Goal: Task Accomplishment & Management: Use online tool/utility

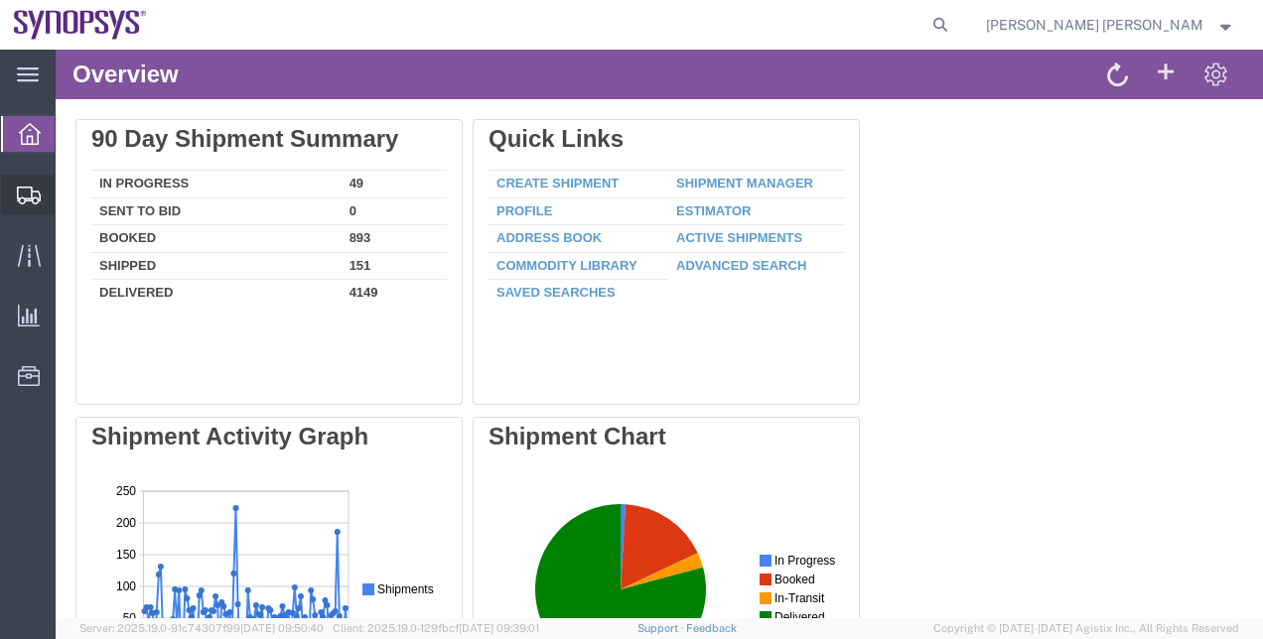
click at [0, 0] on span "Shipment Manager" at bounding box center [0, 0] width 0 height 0
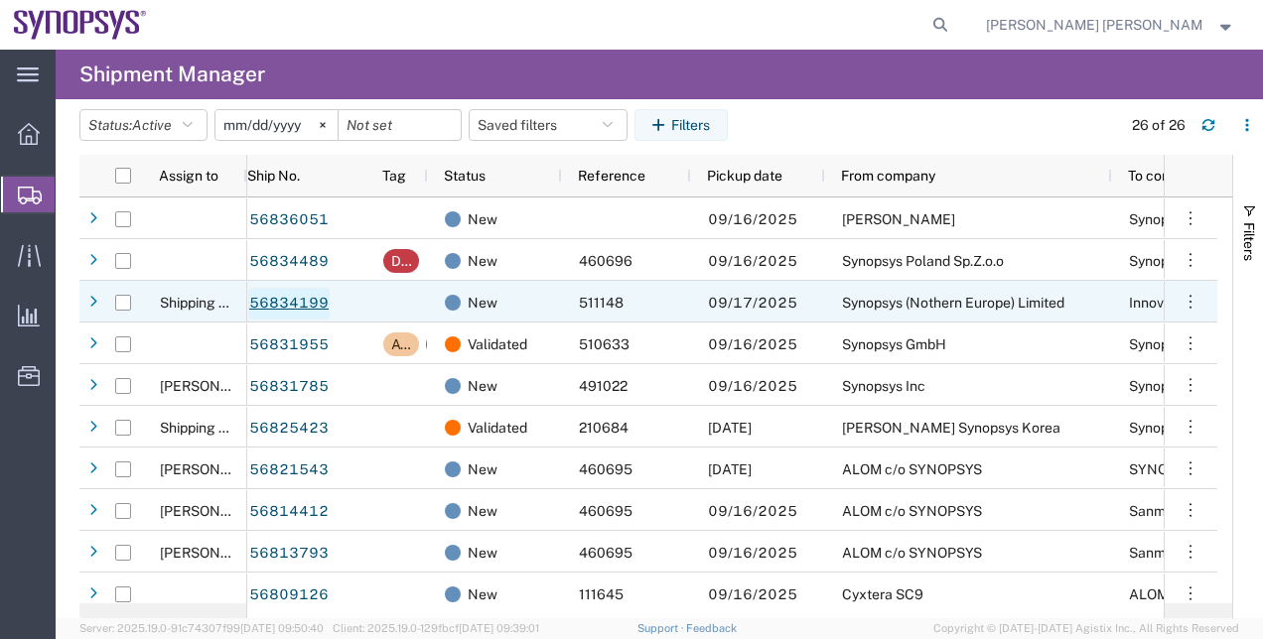
click at [305, 297] on link "56834199" at bounding box center [288, 304] width 81 height 32
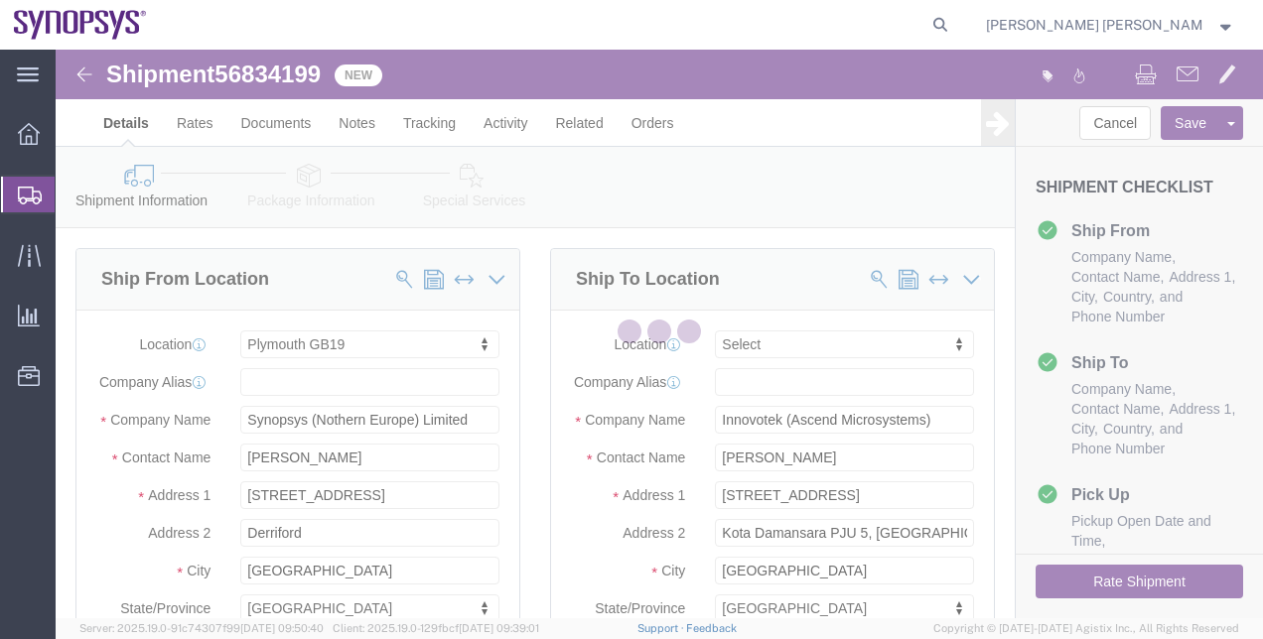
select select "63177"
select select
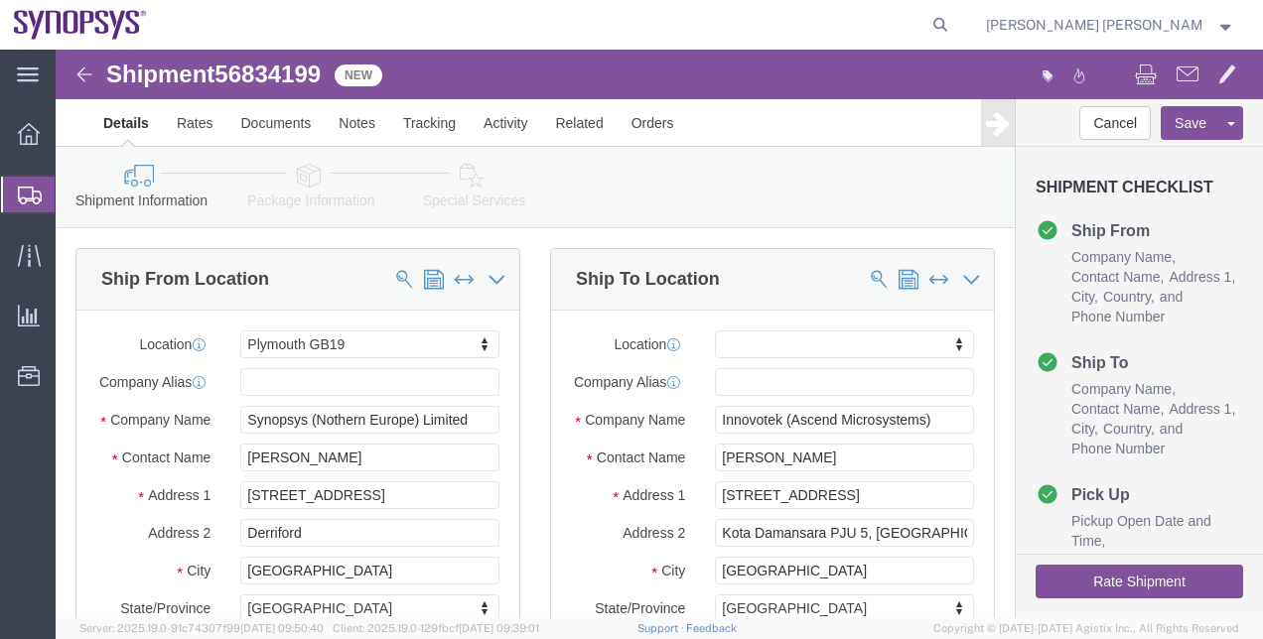
click button "Rate Shipment"
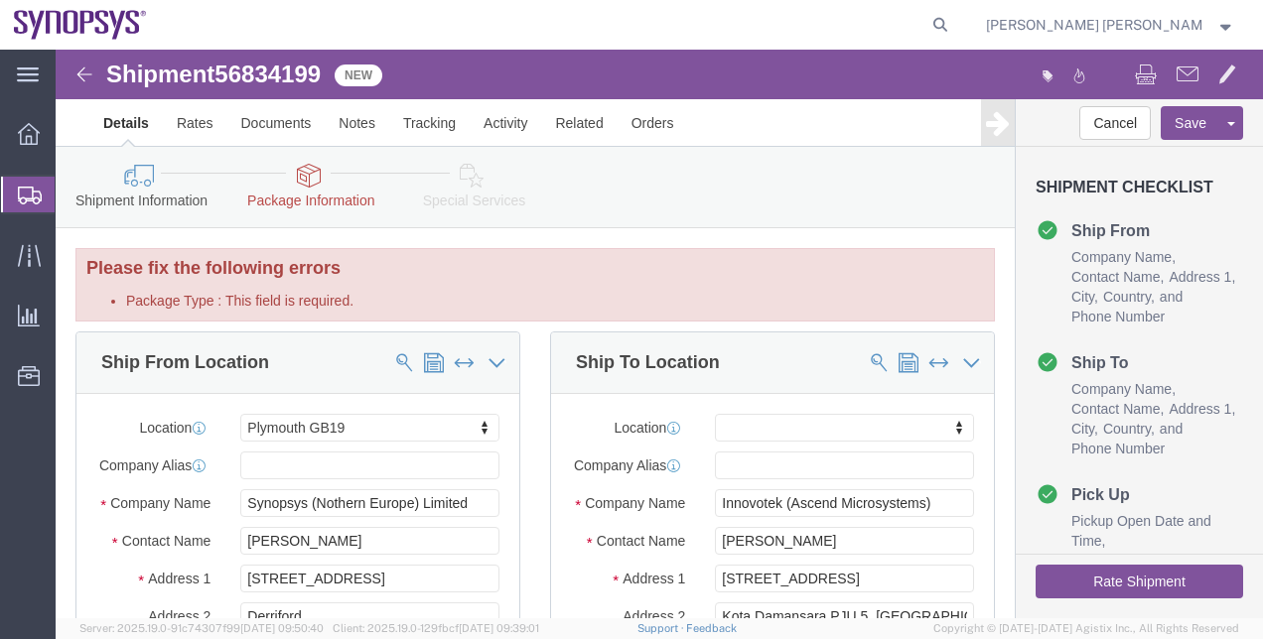
click icon
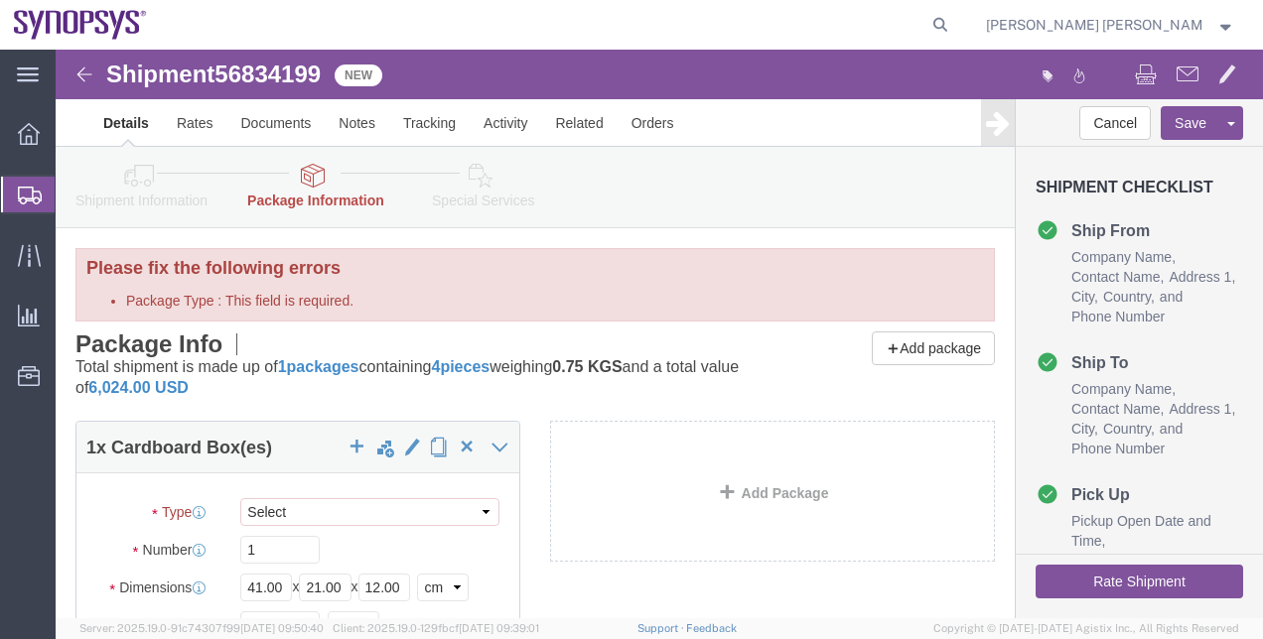
click div "Add Package"
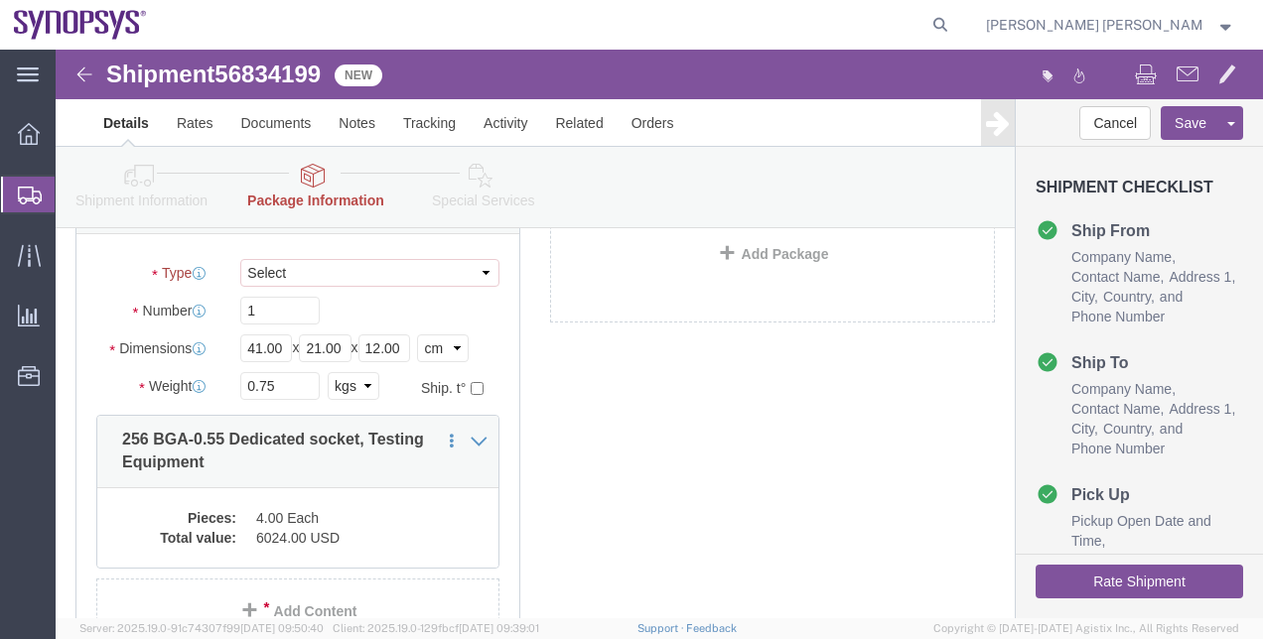
scroll to position [238, 0]
click select "Select Envelope Large Box Medium Box PAK Rack Small Box Tube Your Packaging"
select select "YRPK"
click select "Select Envelope Large Box Medium Box PAK Rack Small Box Tube Your Packaging"
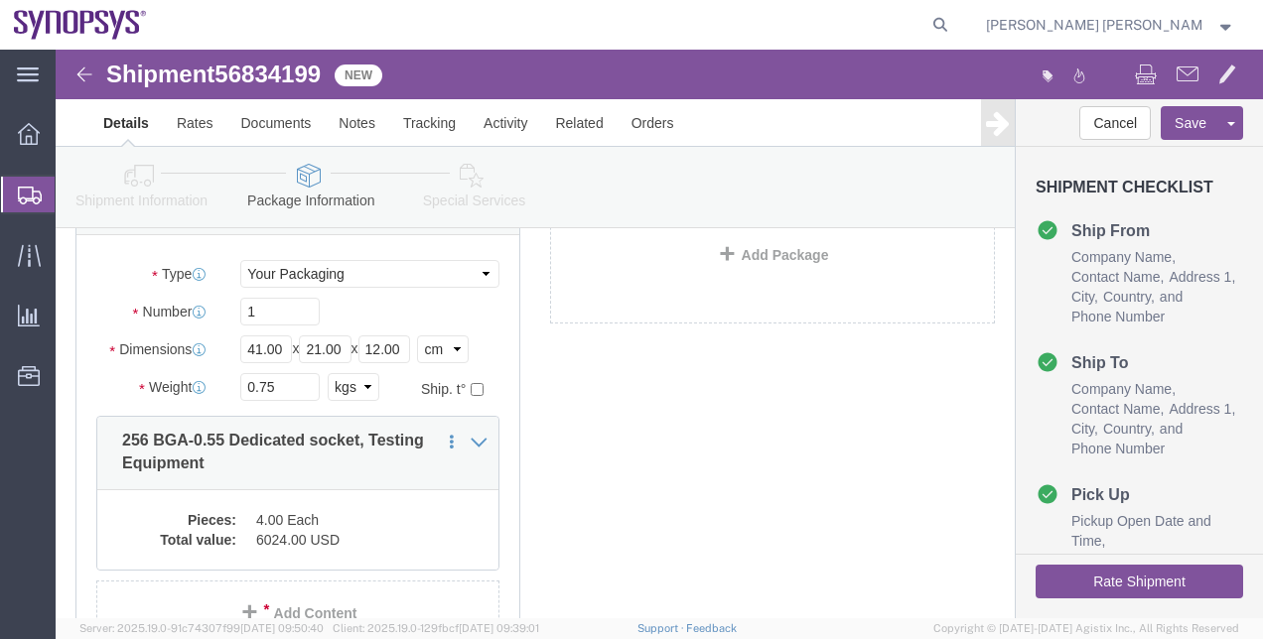
click button "Rate Shipment"
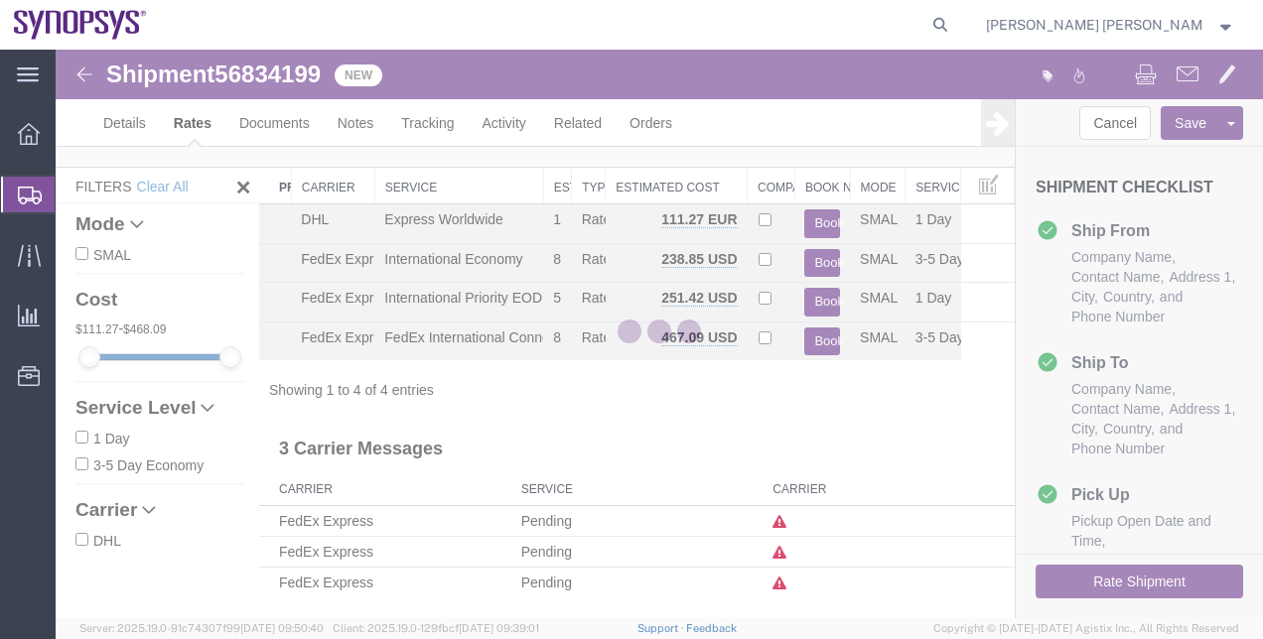
scroll to position [16, 0]
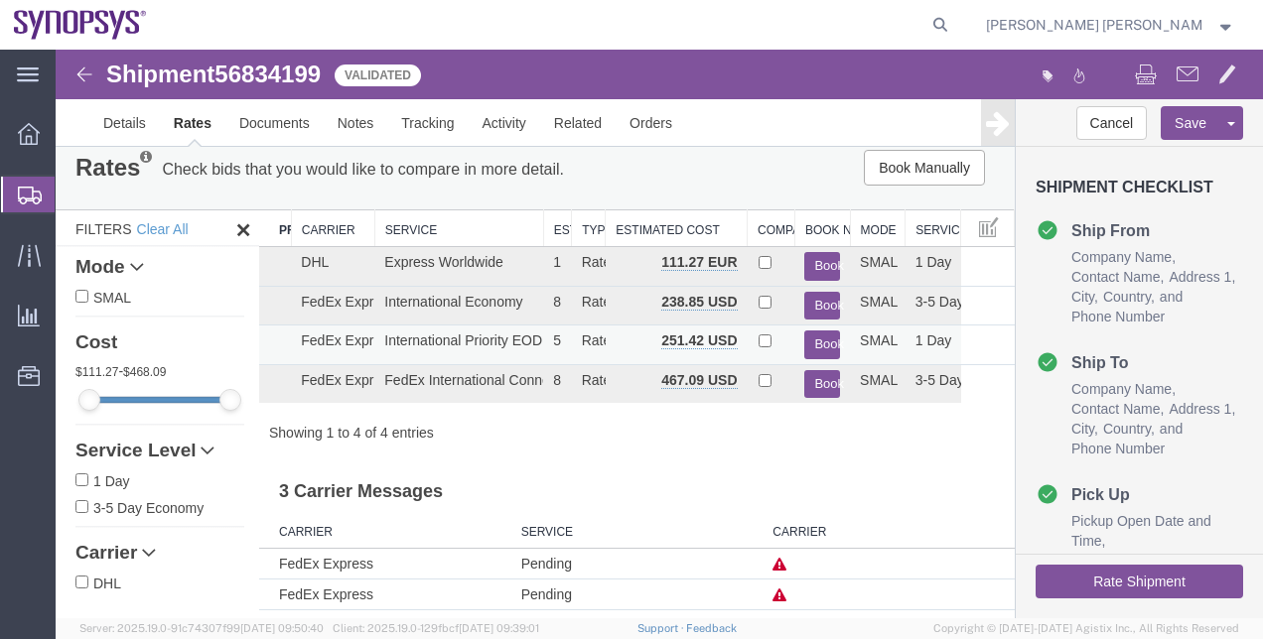
click at [817, 338] on button "Book" at bounding box center [822, 345] width 36 height 29
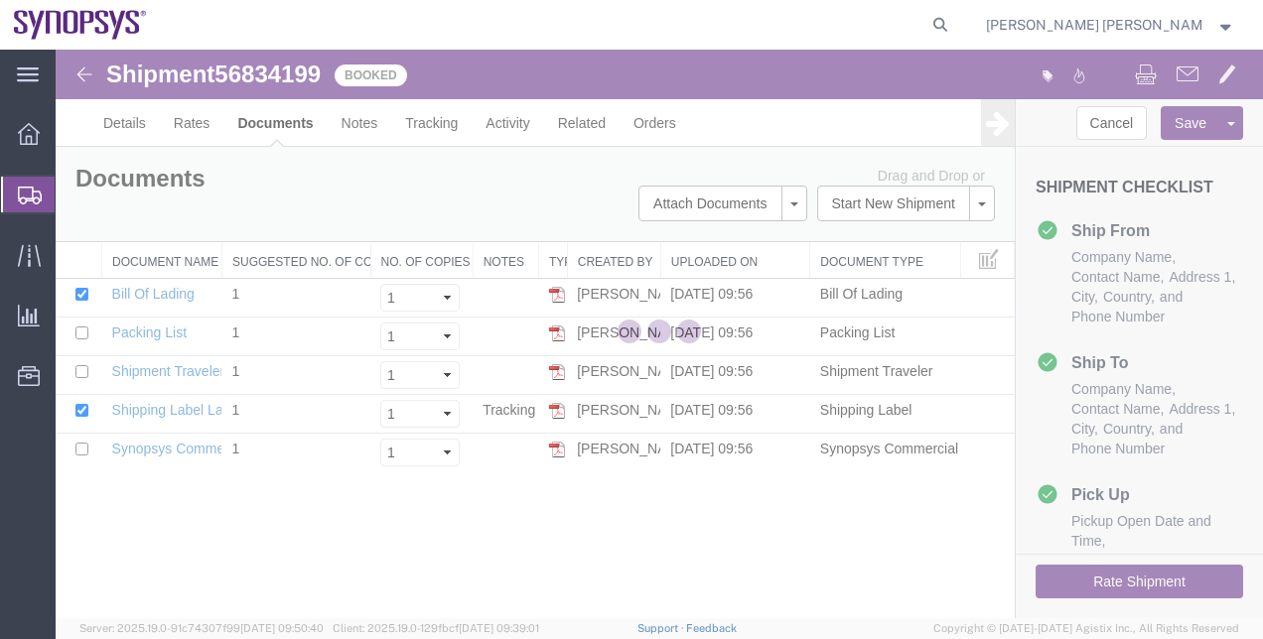
scroll to position [0, 0]
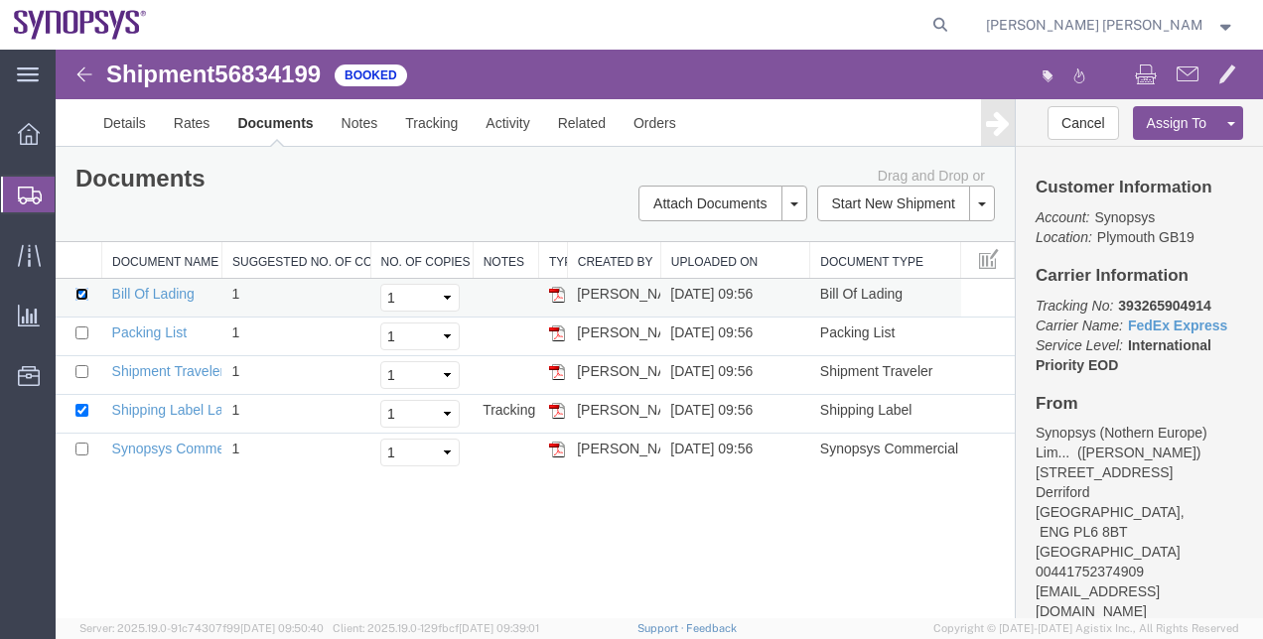
click at [83, 292] on input "checkbox" at bounding box center [81, 294] width 13 height 13
checkbox input "false"
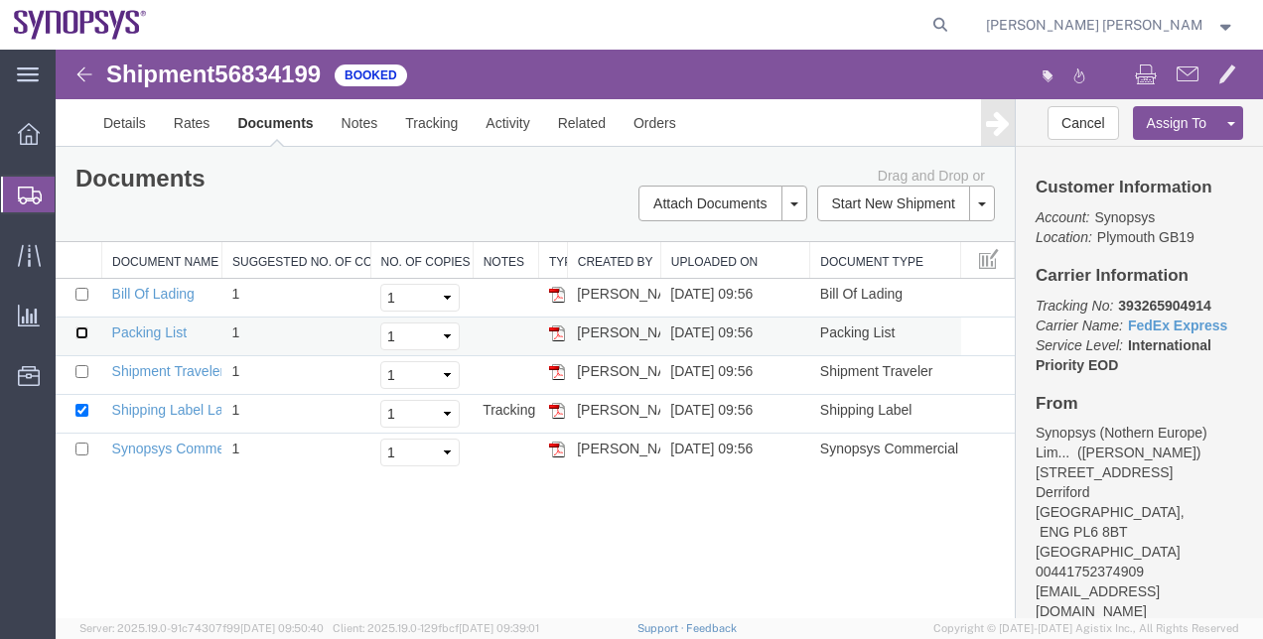
click at [80, 337] on input "checkbox" at bounding box center [81, 333] width 13 height 13
checkbox input "true"
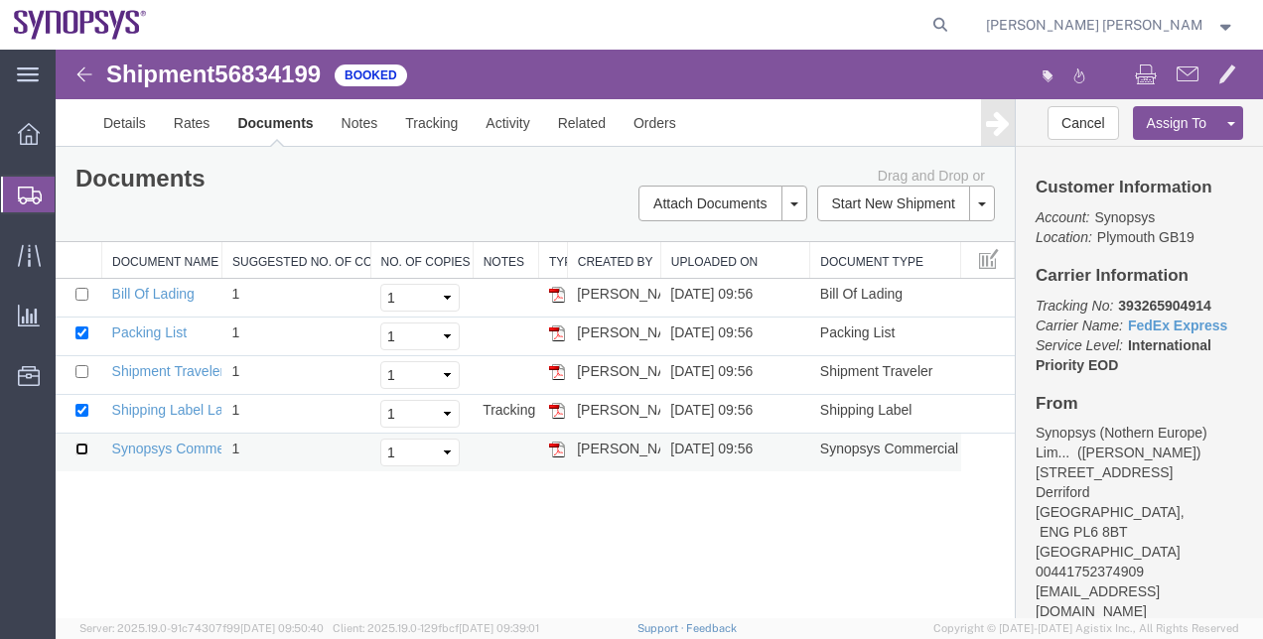
click at [84, 445] on input "checkbox" at bounding box center [81, 449] width 13 height 13
checkbox input "true"
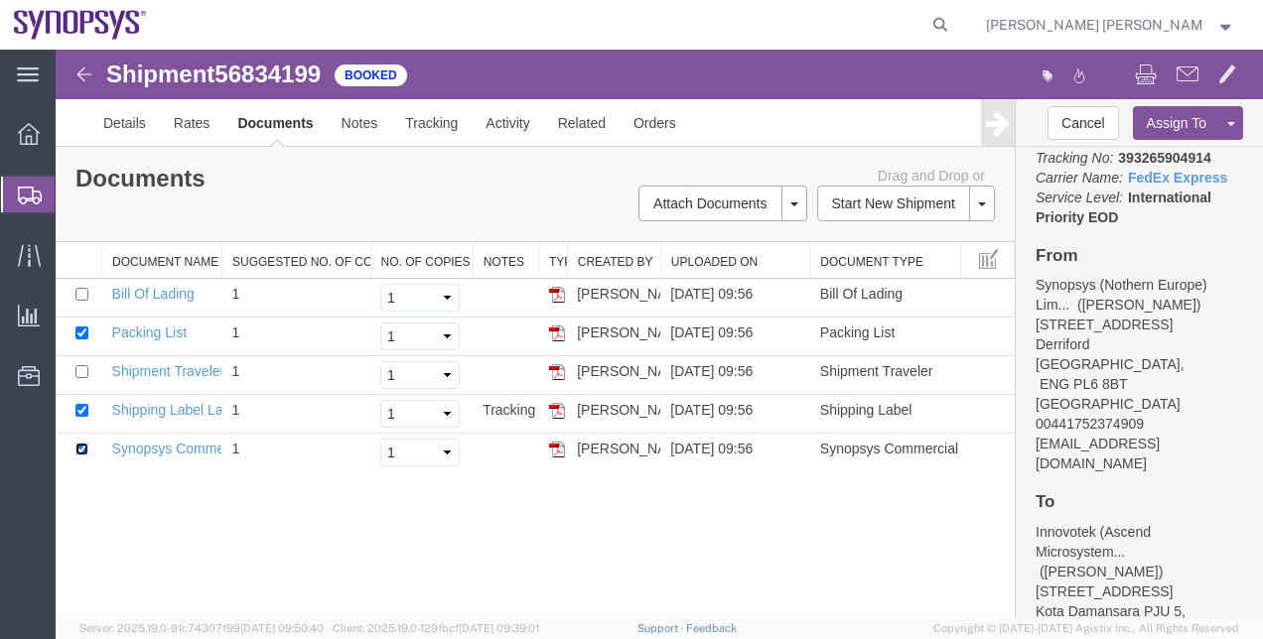
scroll to position [158, 0]
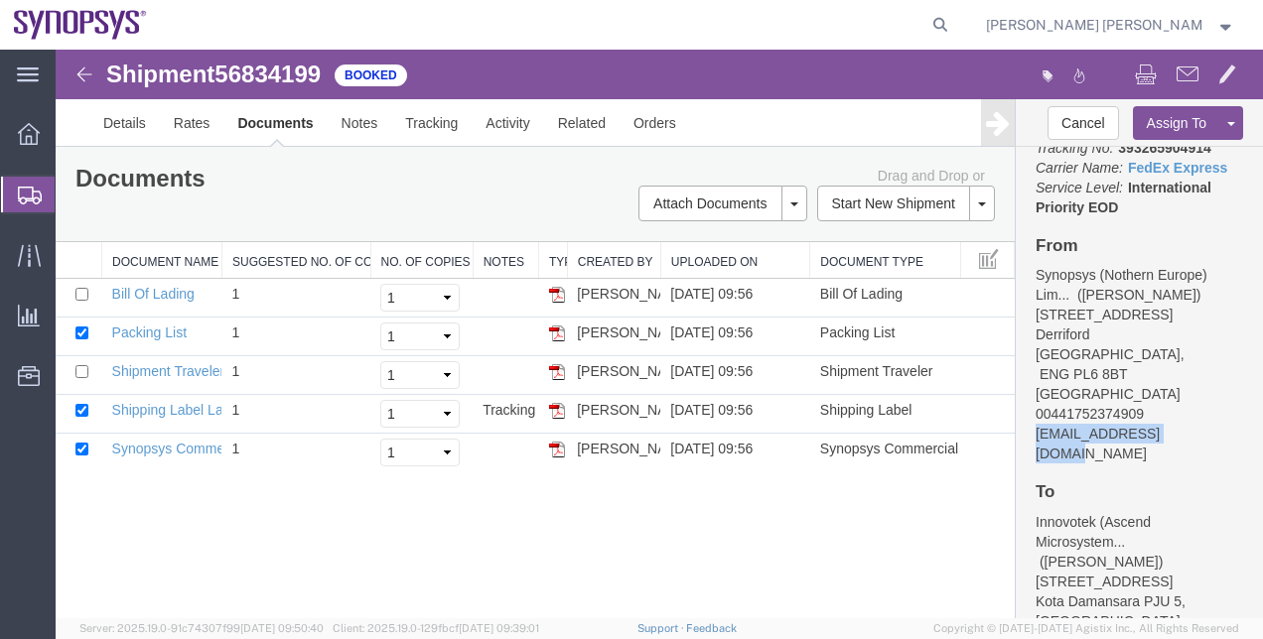
drag, startPoint x: 1195, startPoint y: 411, endPoint x: 1032, endPoint y: 422, distance: 164.2
click at [1032, 422] on div "Customer Information Account: Synopsys Location: [GEOGRAPHIC_DATA] [GEOGRAPHIC_…" at bounding box center [1139, 383] width 247 height 472
copy address "[EMAIL_ADDRESS][DOMAIN_NAME]"
click at [777, 257] on link "Email Documents" at bounding box center [719, 267] width 173 height 30
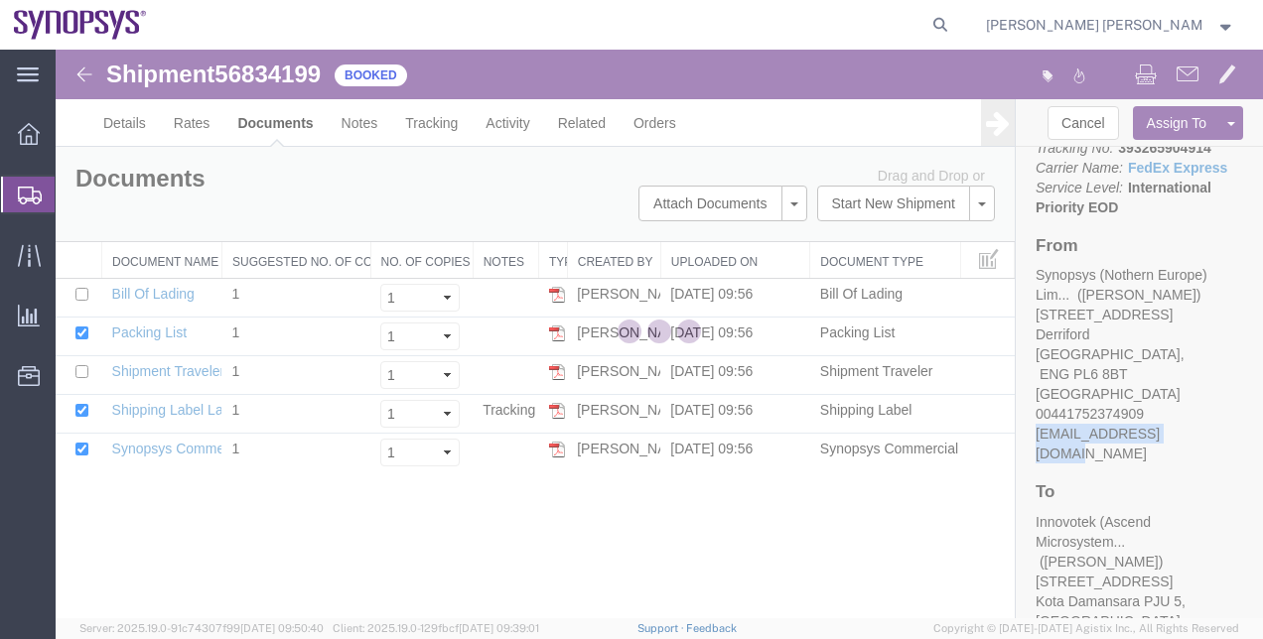
checkbox input "true"
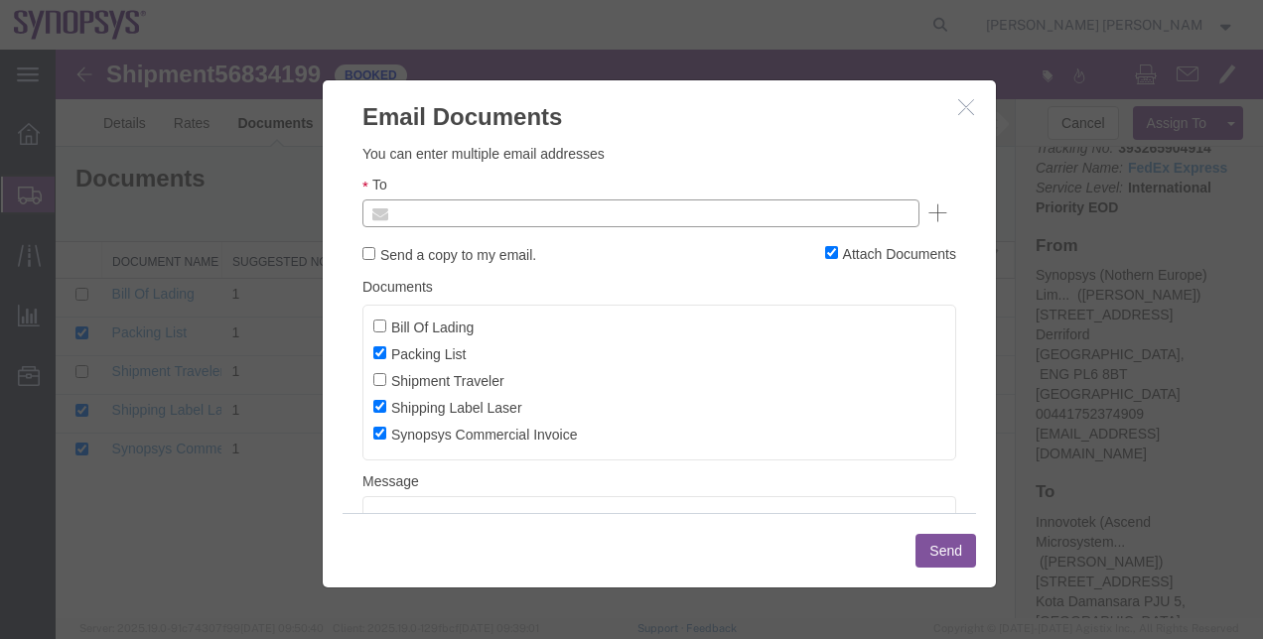
click at [538, 209] on input "text" at bounding box center [506, 214] width 232 height 26
paste input "[EMAIL_ADDRESS][DOMAIN_NAME]"
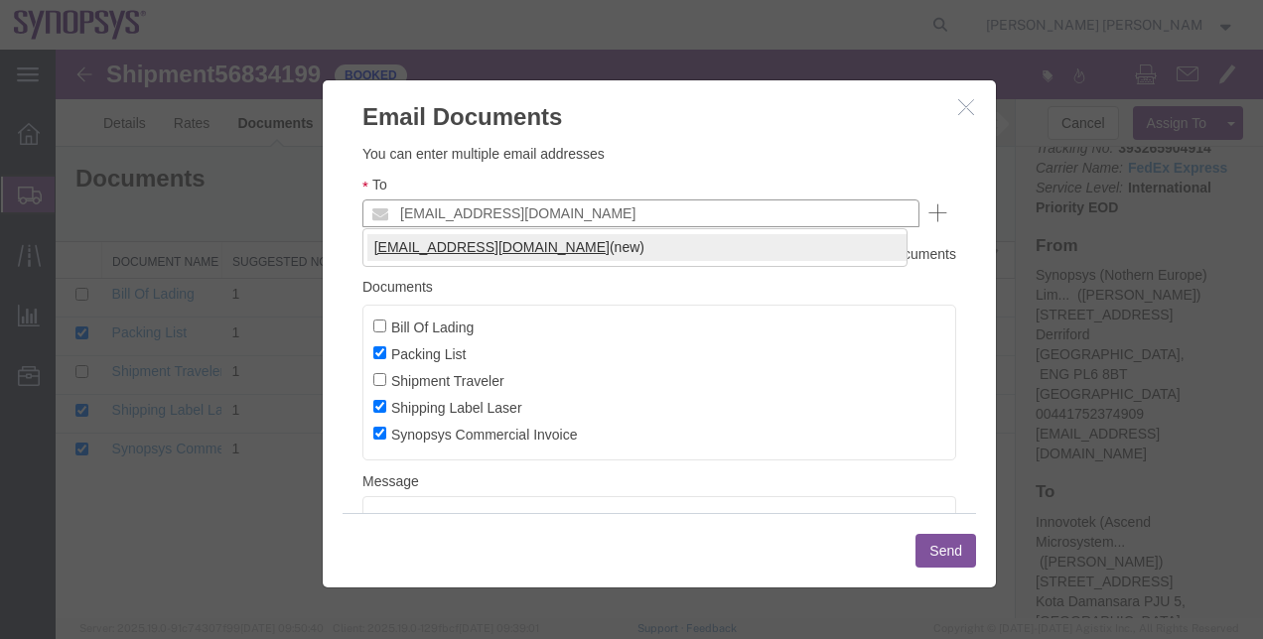
type input "[EMAIL_ADDRESS][DOMAIN_NAME]"
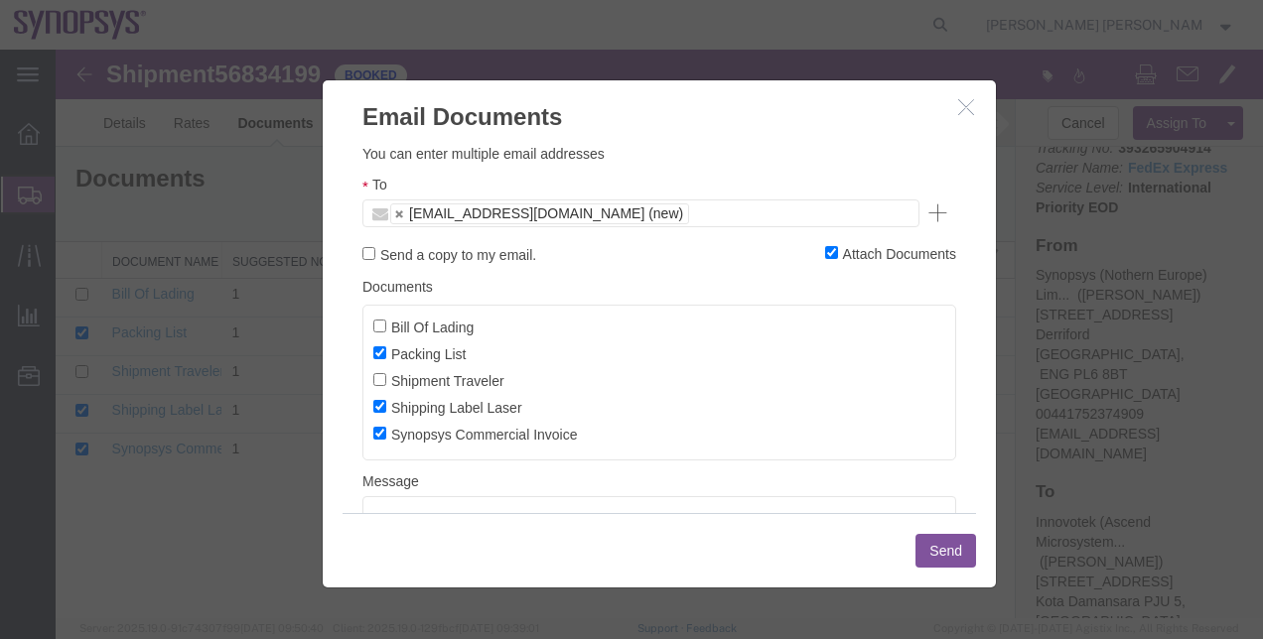
click at [453, 250] on label "Send a copy to my email." at bounding box center [449, 254] width 174 height 22
click at [375, 250] on input "Send a copy to my email." at bounding box center [368, 253] width 13 height 13
checkbox input "true"
click at [941, 546] on button "Send" at bounding box center [945, 551] width 61 height 34
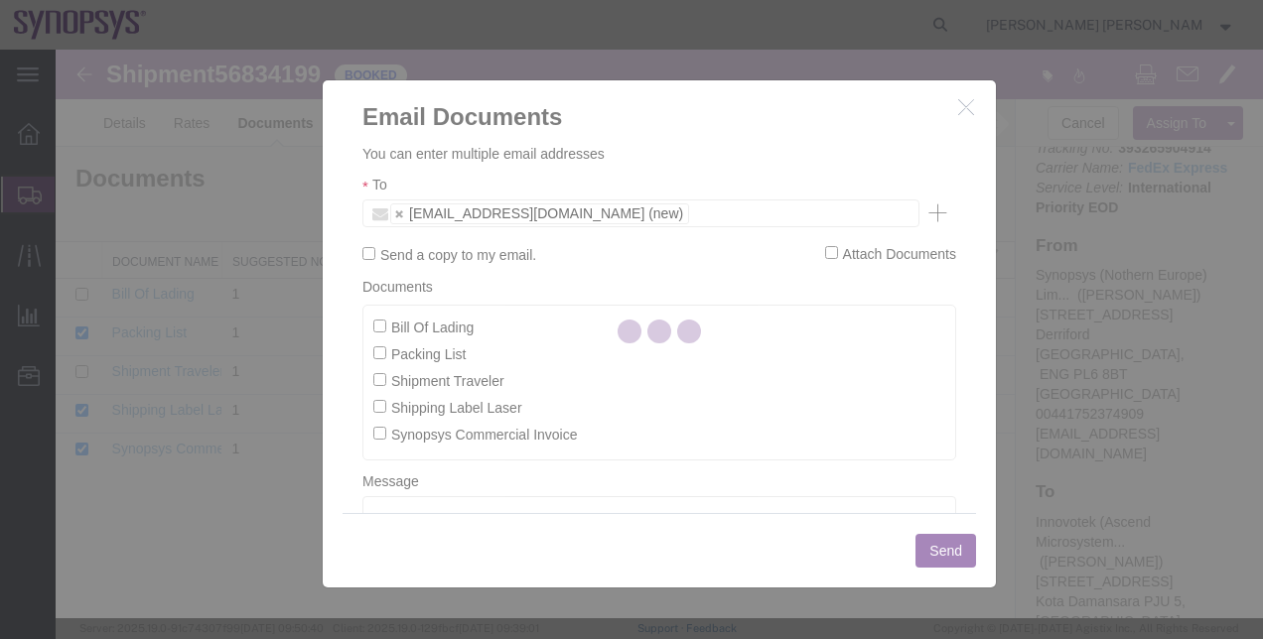
checkbox input "false"
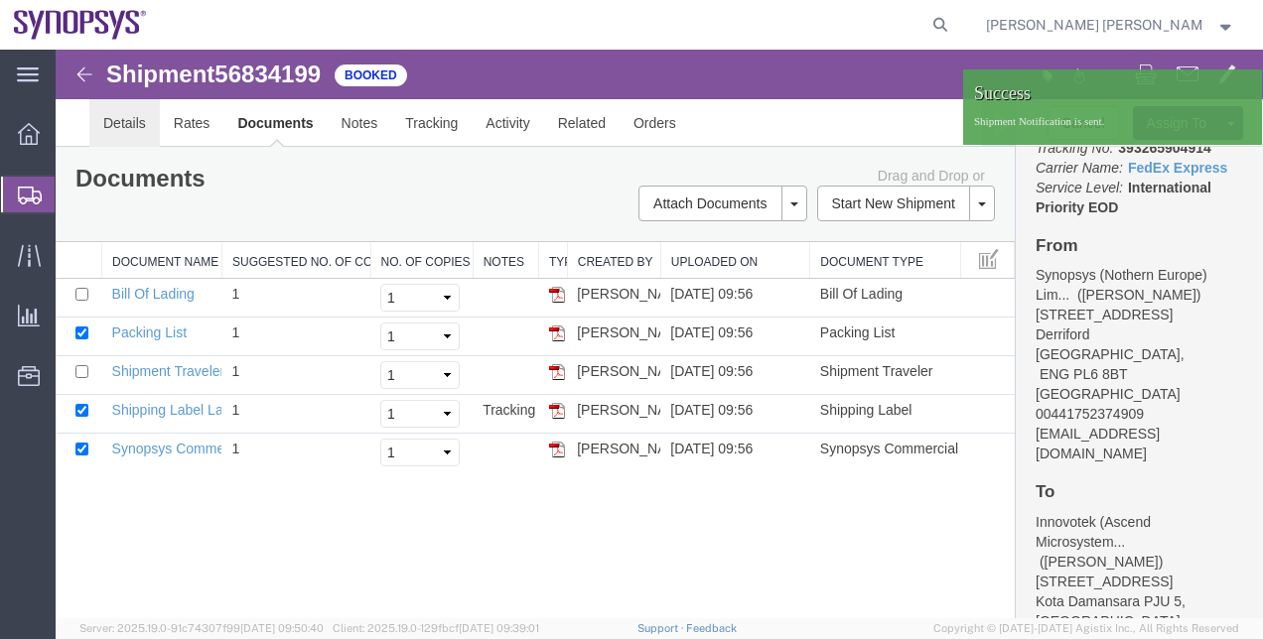
click at [117, 121] on link "Details" at bounding box center [124, 123] width 70 height 48
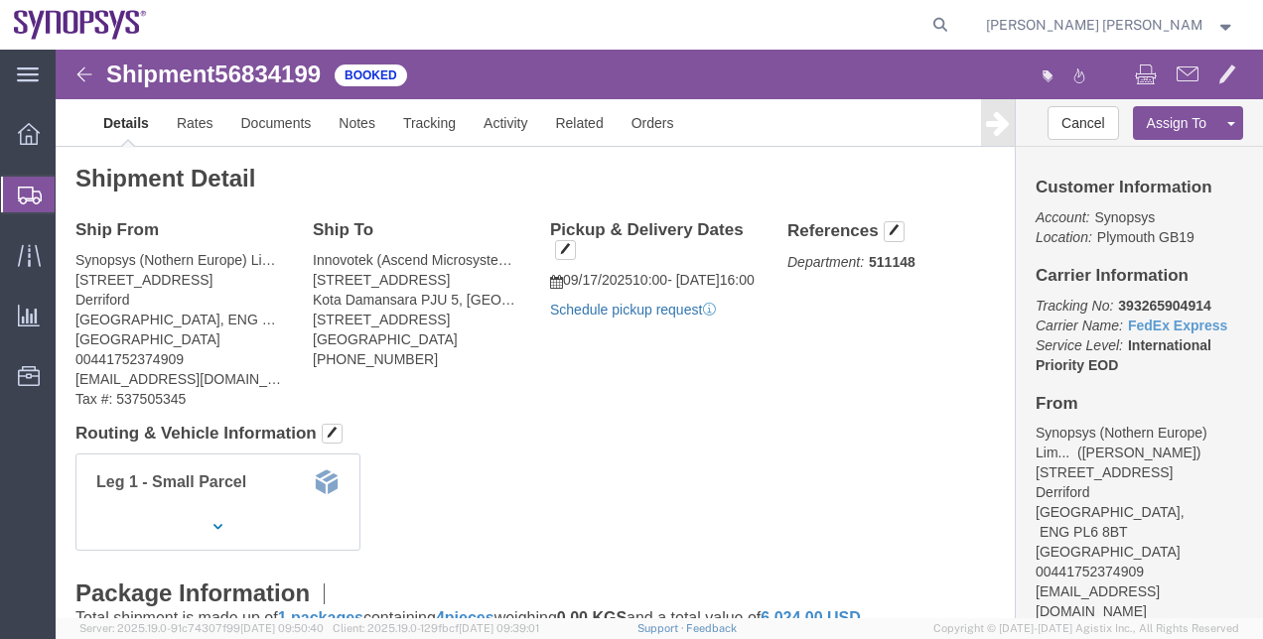
click link "Schedule pickup request"
